Goal: Unclear

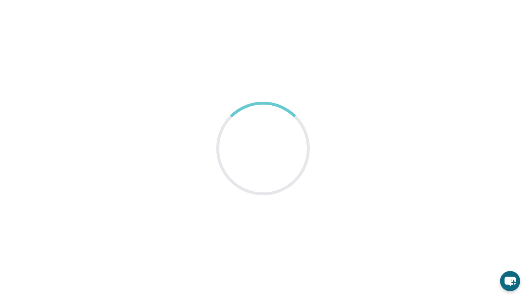
click at [400, 38] on main at bounding box center [263, 148] width 526 height 297
